Goal: Task Accomplishment & Management: Use online tool/utility

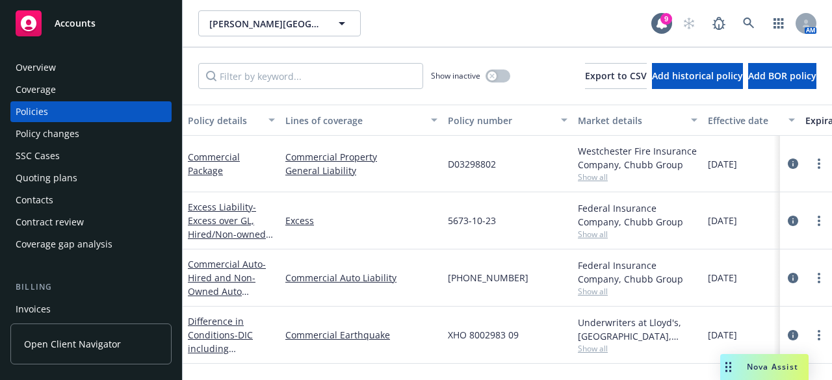
click at [91, 25] on span "Accounts" at bounding box center [75, 23] width 41 height 10
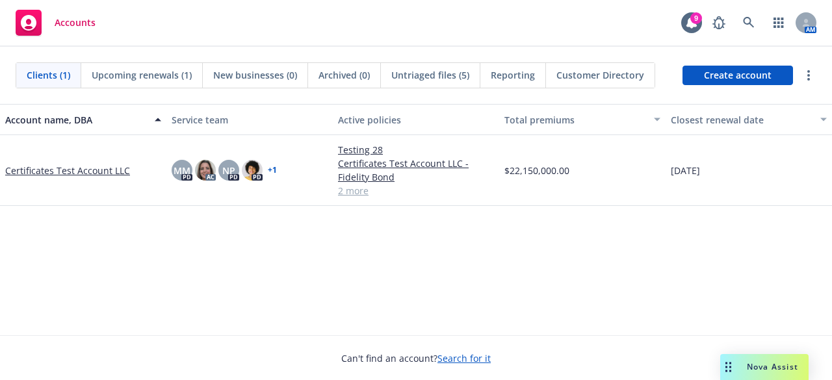
click at [67, 172] on link "Certificates Test Account LLC" at bounding box center [67, 171] width 125 height 14
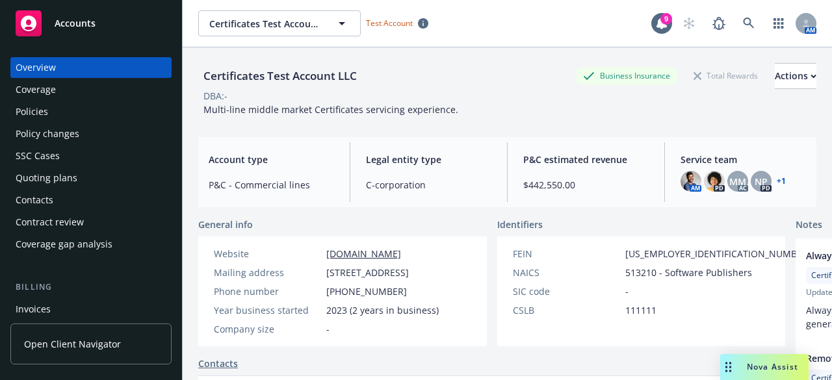
scroll to position [296, 0]
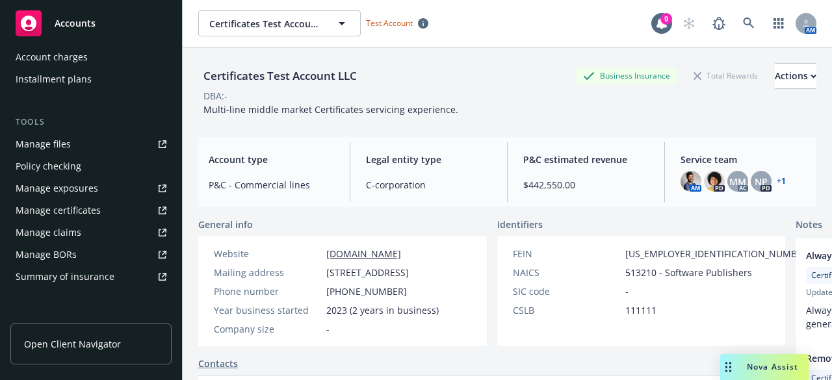
click at [92, 210] on div "Manage certificates" at bounding box center [58, 210] width 85 height 21
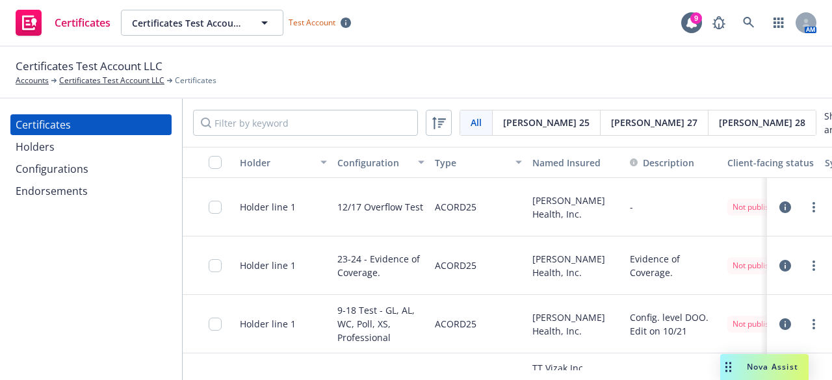
click at [719, 128] on span "[PERSON_NAME] 28" at bounding box center [762, 123] width 86 height 14
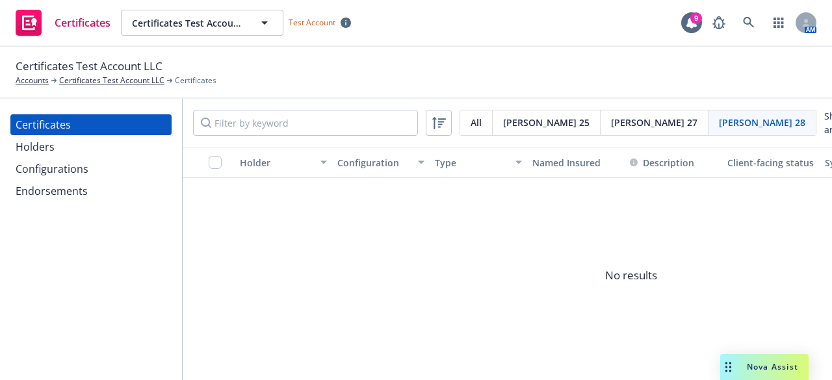
click at [99, 168] on div "Configurations" at bounding box center [91, 169] width 151 height 21
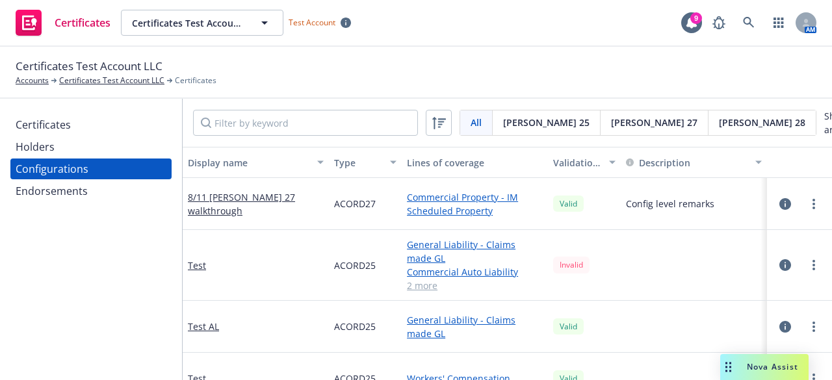
click at [719, 122] on span "Acord 28" at bounding box center [762, 123] width 86 height 14
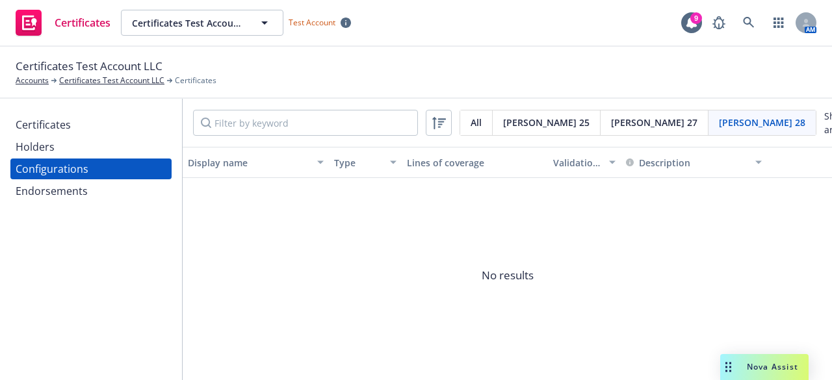
select select "ACORD28"
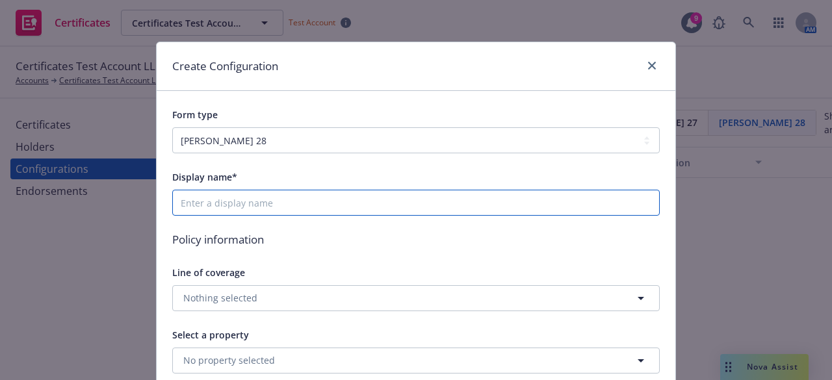
click at [262, 201] on input "Display name*" at bounding box center [415, 203] width 487 height 26
type input "10/12 test"
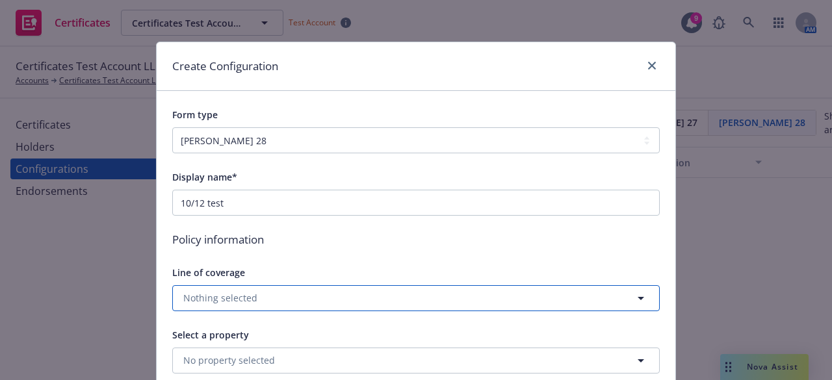
click at [235, 300] on span "Nothing selected" at bounding box center [220, 298] width 74 height 14
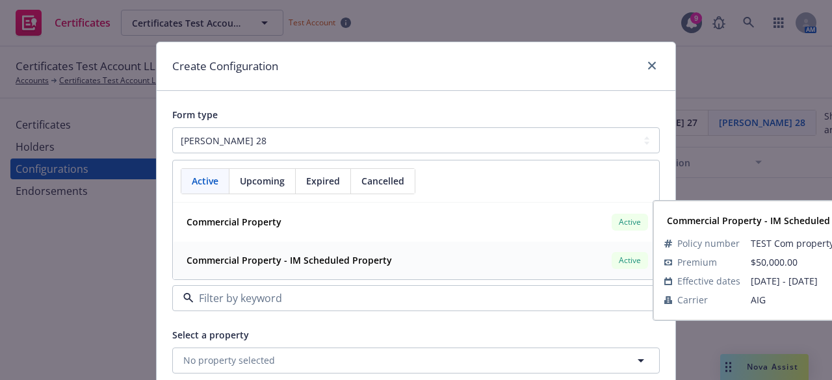
click at [235, 264] on strong "Commercial Property - IM Scheduled Property" at bounding box center [289, 260] width 205 height 12
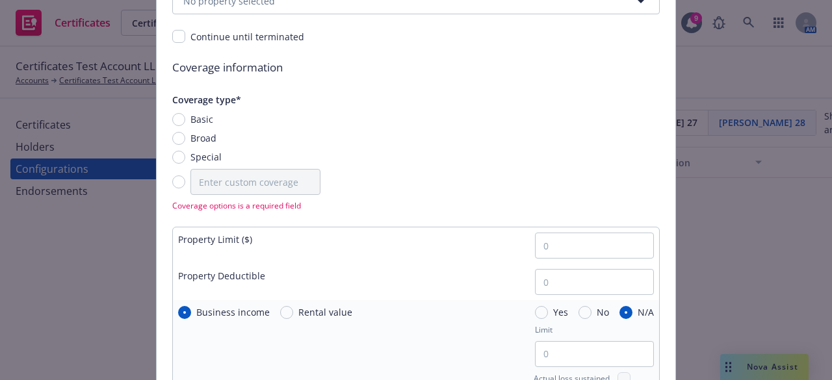
scroll to position [363, 0]
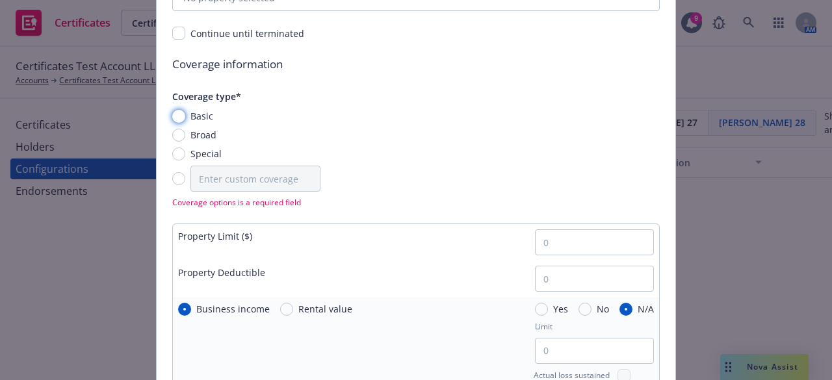
click at [172, 120] on input "Basic" at bounding box center [178, 116] width 13 height 13
radio input "true"
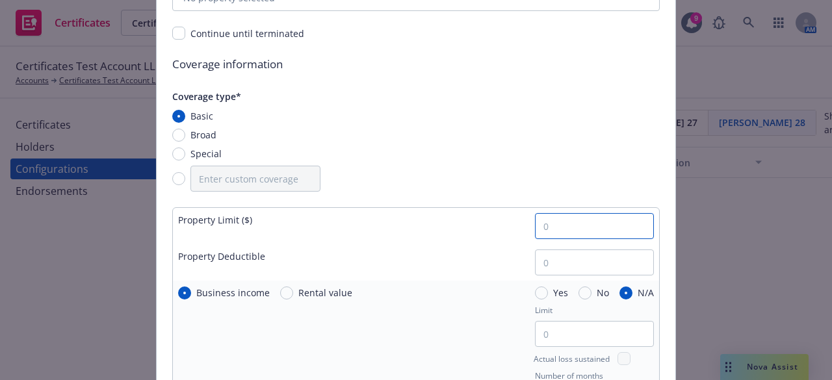
click at [544, 233] on input "0" at bounding box center [594, 226] width 119 height 26
type input "191919"
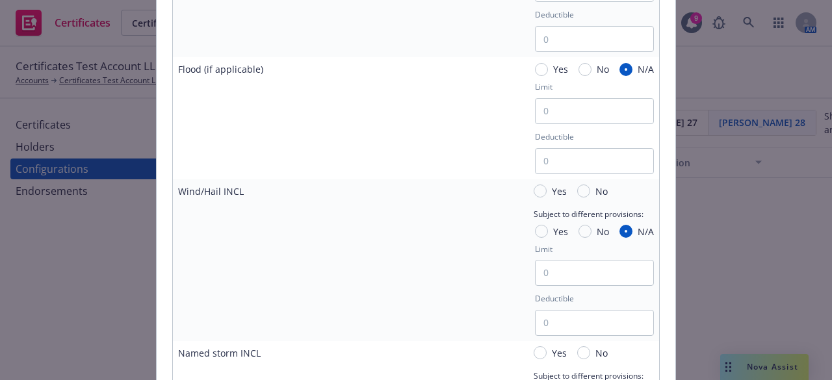
scroll to position [2190, 0]
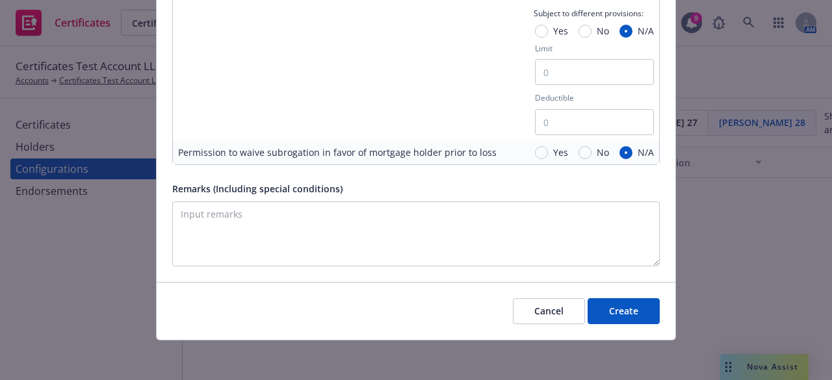
click at [637, 310] on button "Create" at bounding box center [623, 311] width 72 height 26
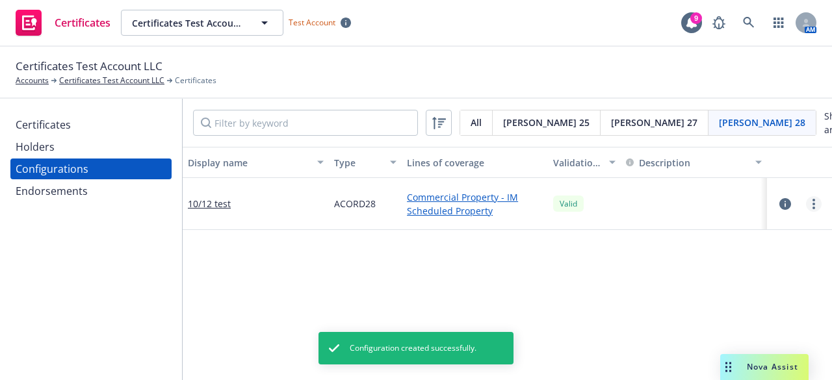
click at [806, 210] on link "more" at bounding box center [814, 204] width 16 height 16
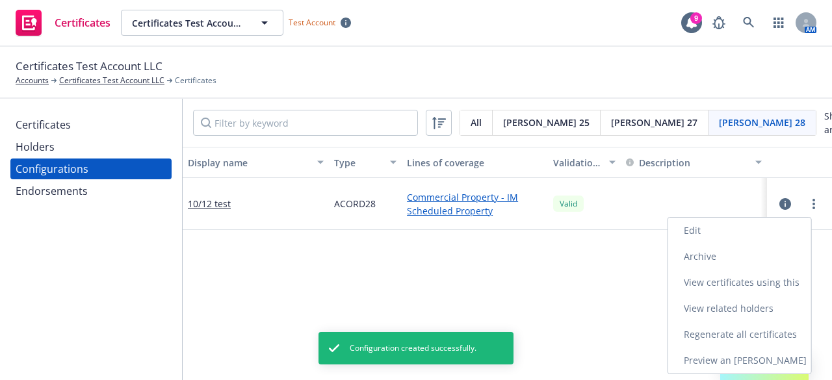
click at [694, 355] on link "Preview an ACORD" at bounding box center [739, 361] width 143 height 26
